Goal: Contribute content

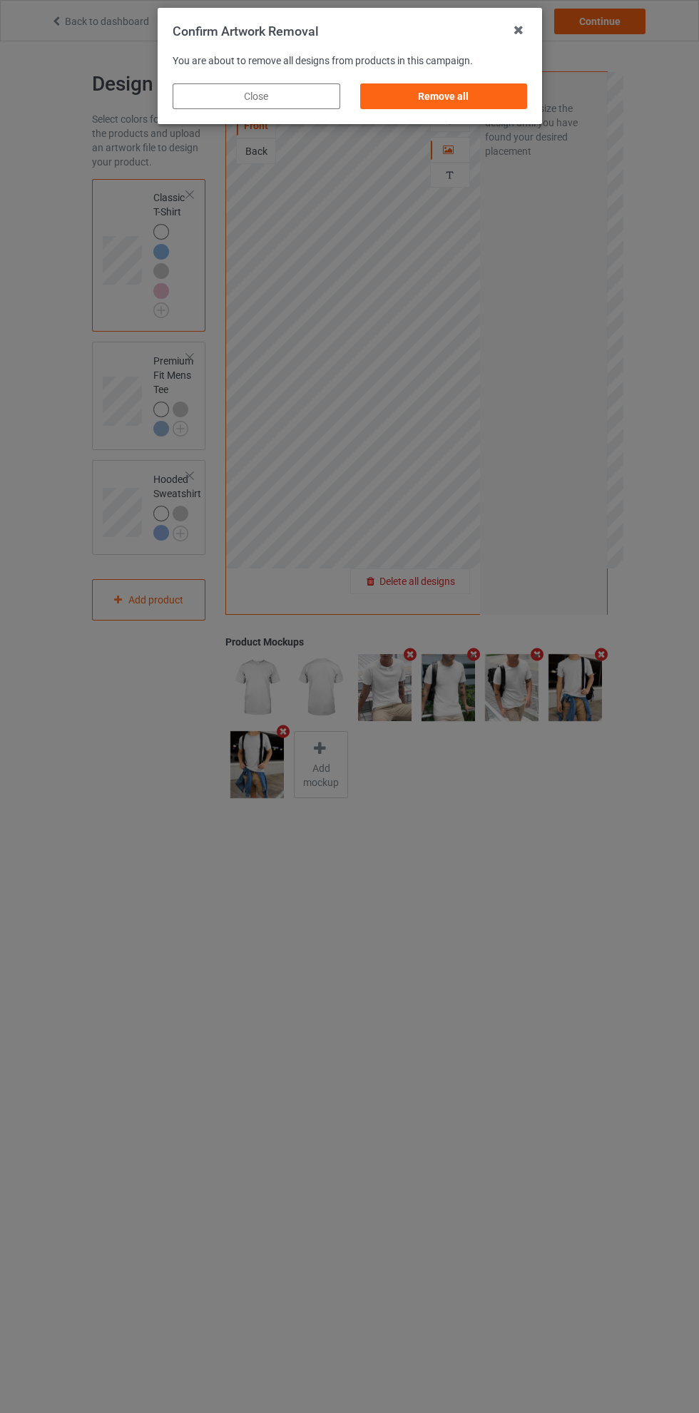
click at [452, 103] on div "Remove all" at bounding box center [444, 96] width 168 height 26
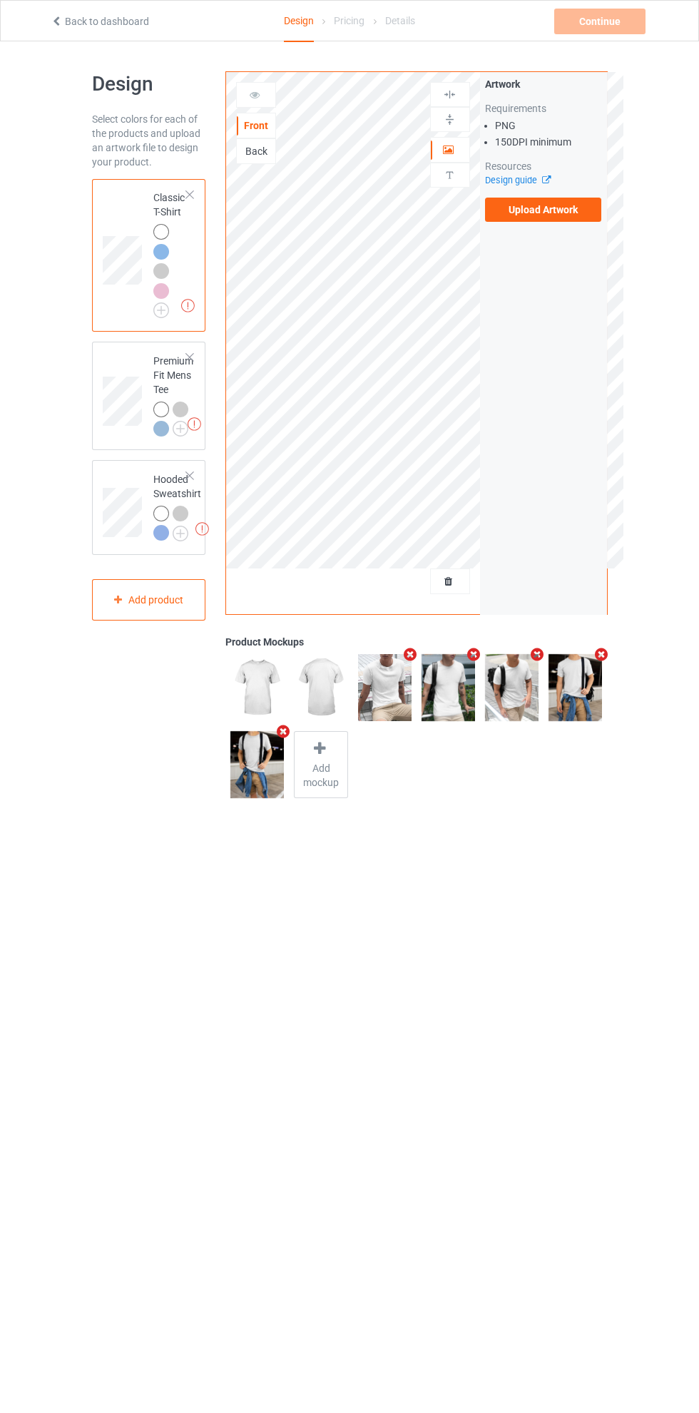
click at [567, 209] on label "Upload Artwork" at bounding box center [543, 210] width 117 height 24
click at [0, 0] on input "Upload Artwork" at bounding box center [0, 0] width 0 height 0
